Goal: Transaction & Acquisition: Purchase product/service

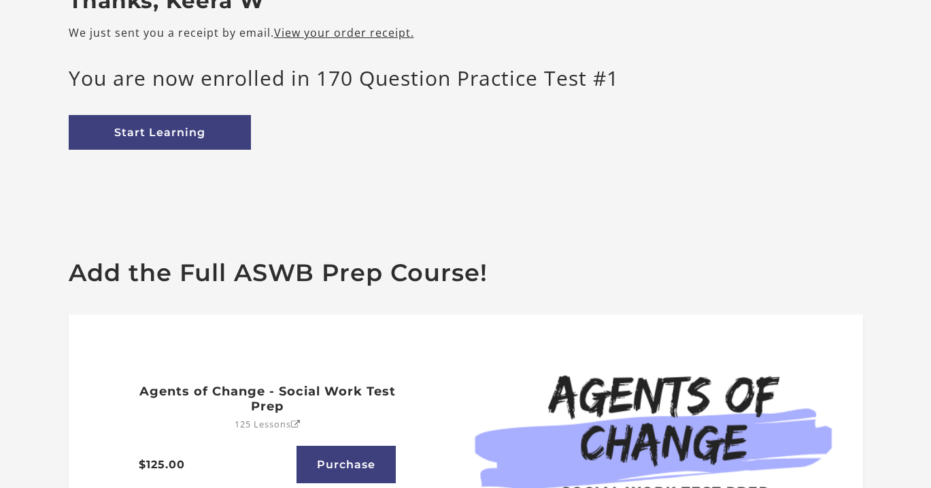
scroll to position [101, 0]
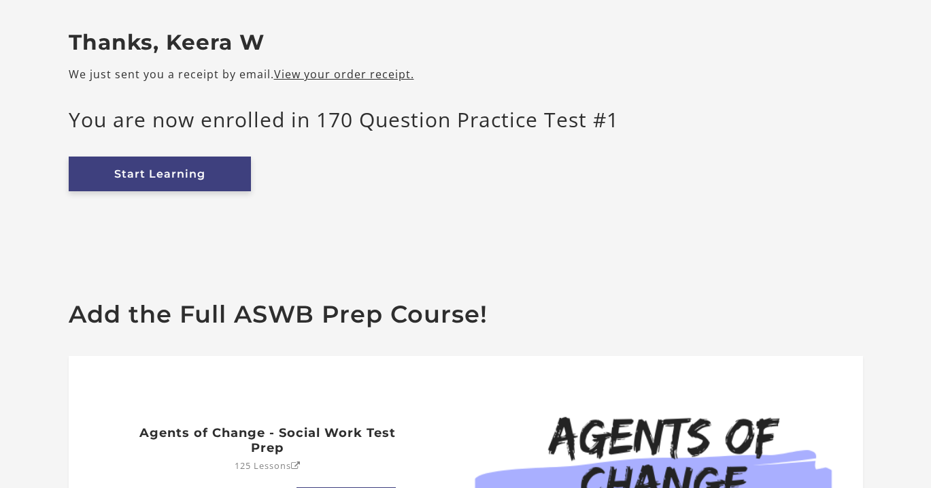
click at [146, 176] on link "Start Learning" at bounding box center [160, 173] width 182 height 35
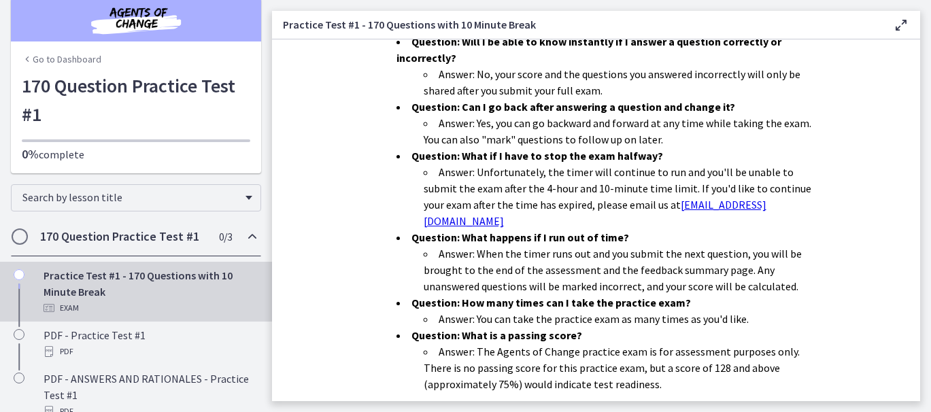
scroll to position [433, 0]
